Goal: Task Accomplishment & Management: Manage account settings

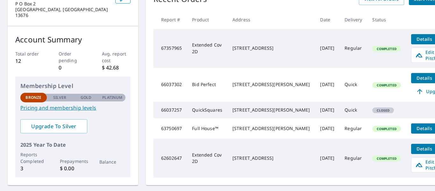
scroll to position [64, 0]
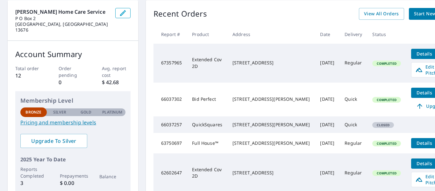
click at [373, 62] on span "Completed" at bounding box center [386, 63] width 27 height 4
click at [373, 61] on span "Completed" at bounding box center [386, 63] width 27 height 4
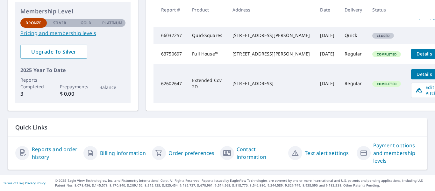
scroll to position [170, 0]
click at [182, 149] on link "Order preferences" at bounding box center [191, 153] width 46 height 8
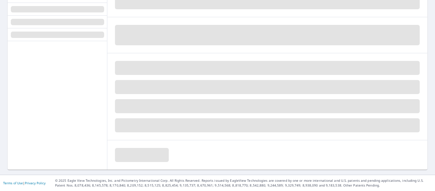
scroll to position [74, 0]
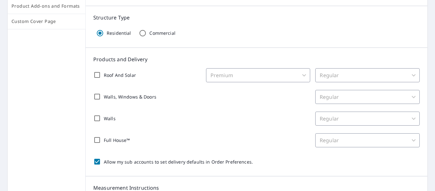
scroll to position [128, 0]
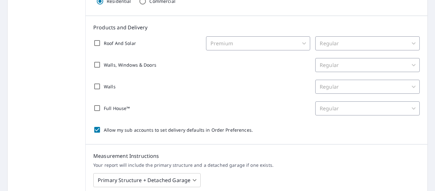
click at [408, 43] on div "Regular" at bounding box center [367, 43] width 104 height 14
click at [95, 130] on input "Allow my sub accounts to set delivery defaults in Order Preferences." at bounding box center [96, 129] width 13 height 13
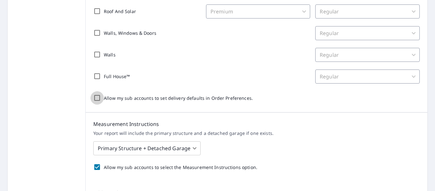
click at [94, 98] on input "Allow my sub accounts to set delivery defaults in Order Preferences." at bounding box center [96, 97] width 13 height 13
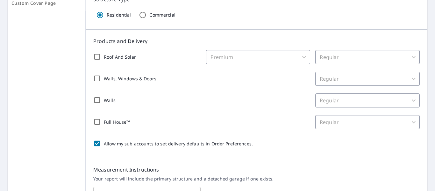
scroll to position [127, 0]
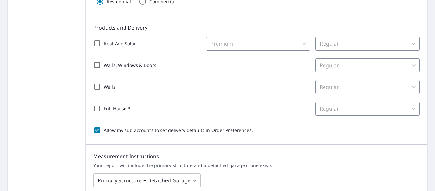
click at [96, 129] on input "Allow my sub accounts to set delivery defaults in Order Preferences." at bounding box center [96, 129] width 13 height 13
checkbox input "false"
click at [95, 107] on input "Full House™" at bounding box center [96, 108] width 13 height 13
click at [96, 108] on input "Full House™" at bounding box center [96, 108] width 13 height 13
checkbox input "false"
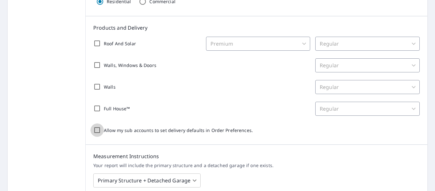
click at [94, 129] on input "Allow my sub accounts to set delivery defaults in Order Preferences." at bounding box center [96, 129] width 13 height 13
checkbox input "true"
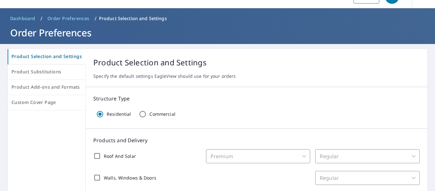
scroll to position [0, 0]
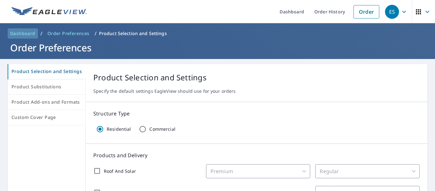
click at [25, 32] on span "Dashboard" at bounding box center [22, 33] width 25 height 6
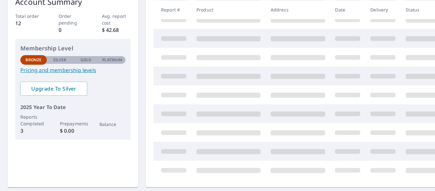
scroll to position [127, 0]
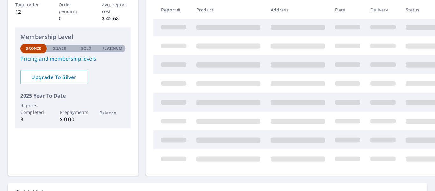
click at [29, 104] on p "Reports Completed" at bounding box center [33, 108] width 26 height 13
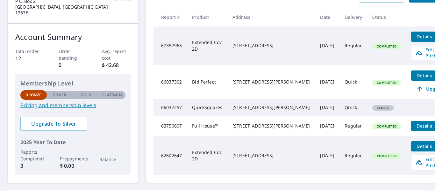
scroll to position [96, 0]
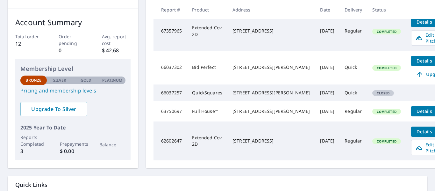
click at [373, 114] on span "Completed" at bounding box center [386, 111] width 27 height 4
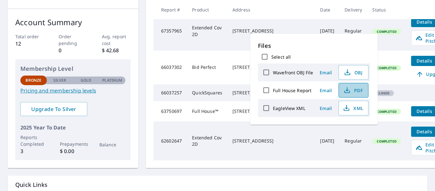
click at [349, 90] on icon "button" at bounding box center [347, 90] width 8 height 8
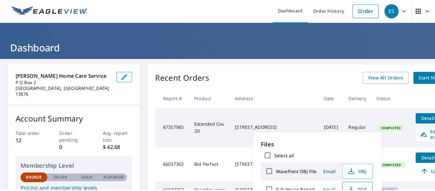
scroll to position [0, 0]
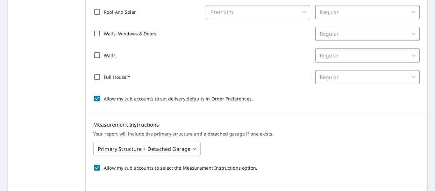
scroll to position [159, 0]
click at [96, 98] on input "Allow my sub accounts to set delivery defaults in Order Preferences." at bounding box center [96, 97] width 13 height 13
checkbox input "false"
click at [95, 77] on input "Full House™" at bounding box center [96, 76] width 13 height 13
checkbox input "true"
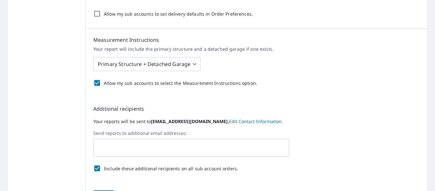
scroll to position [255, 0]
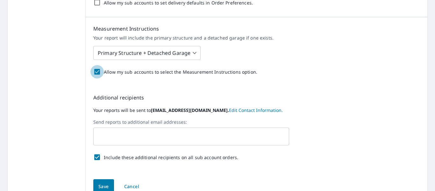
click at [94, 72] on input "Allow my sub accounts to select the Measurement Instructions option." at bounding box center [96, 71] width 13 height 13
checkbox input "false"
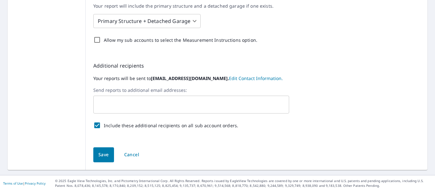
scroll to position [287, 0]
click at [104, 154] on span "Save" at bounding box center [103, 154] width 11 height 8
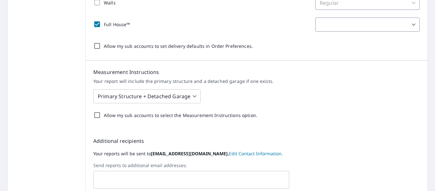
scroll to position [176, 0]
